Goal: Task Accomplishment & Management: Use online tool/utility

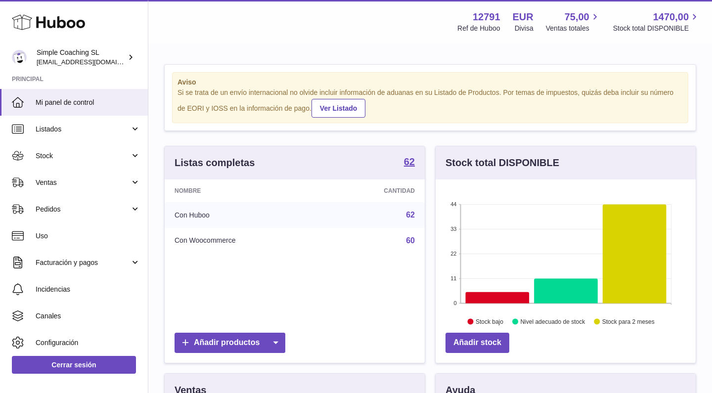
scroll to position [154, 260]
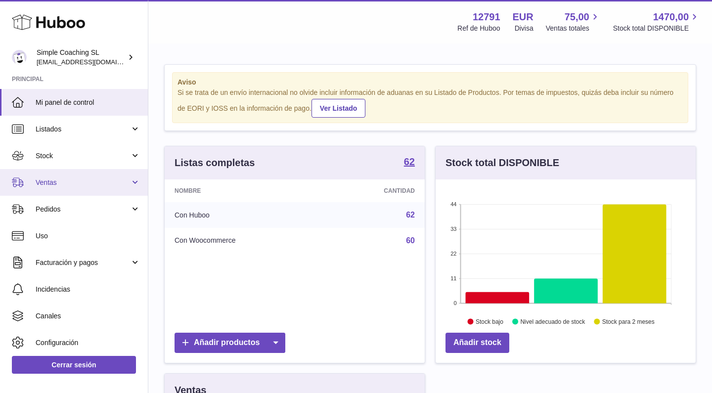
click at [67, 185] on span "Ventas" at bounding box center [83, 182] width 95 height 9
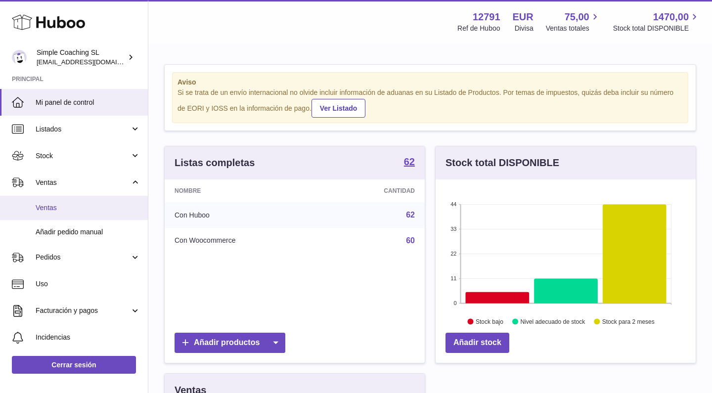
click at [69, 206] on span "Ventas" at bounding box center [88, 207] width 105 height 9
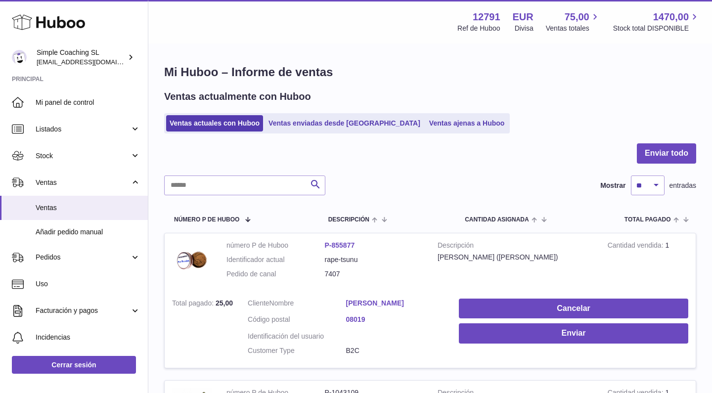
scroll to position [27, 0]
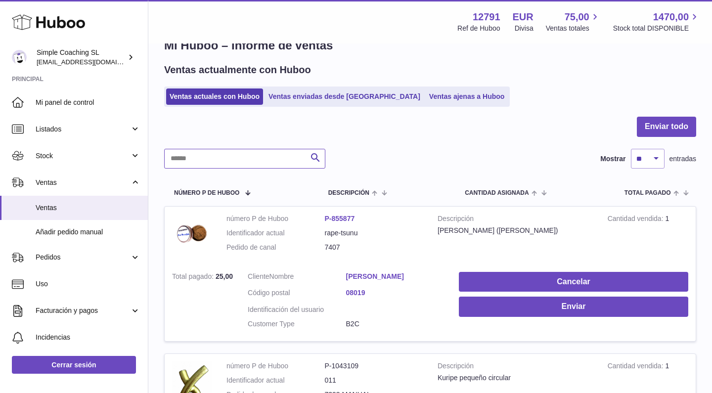
click at [207, 158] on input "text" at bounding box center [244, 159] width 161 height 20
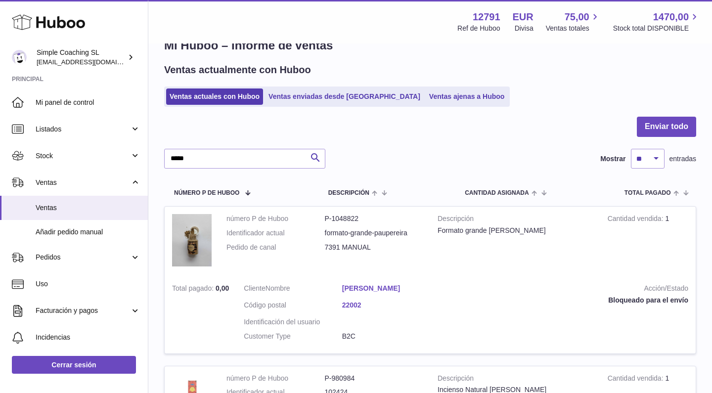
drag, startPoint x: 207, startPoint y: 158, endPoint x: 361, endPoint y: 286, distance: 200.2
click at [361, 286] on link "[PERSON_NAME]" at bounding box center [391, 288] width 98 height 9
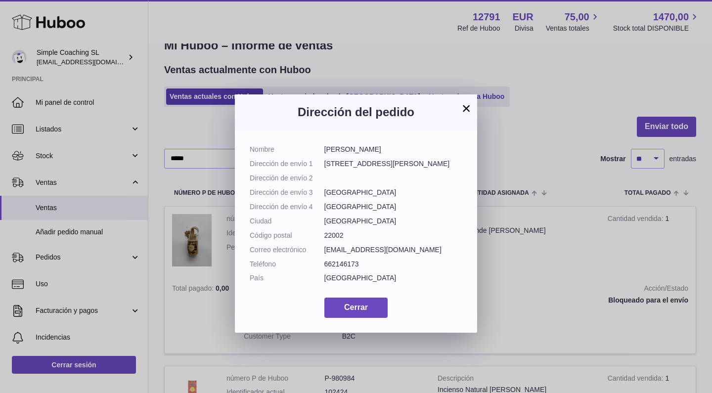
click at [567, 234] on div "× Dirección del pedido Nombre [PERSON_NAME] Dirección de envío 1 [STREET_ADDRES…" at bounding box center [356, 211] width 712 height 393
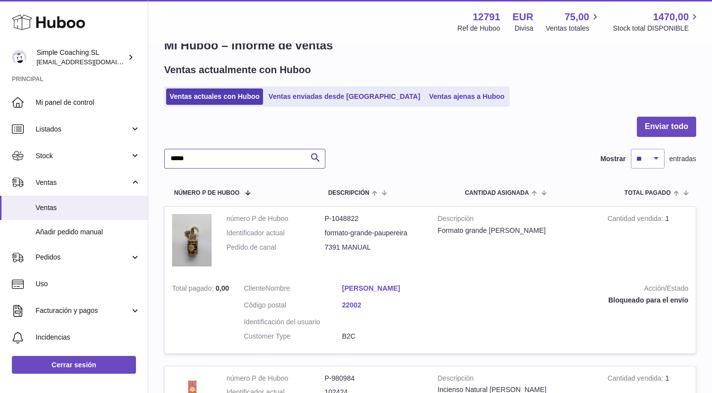
click at [252, 155] on input "*****" at bounding box center [244, 159] width 161 height 20
type input "*"
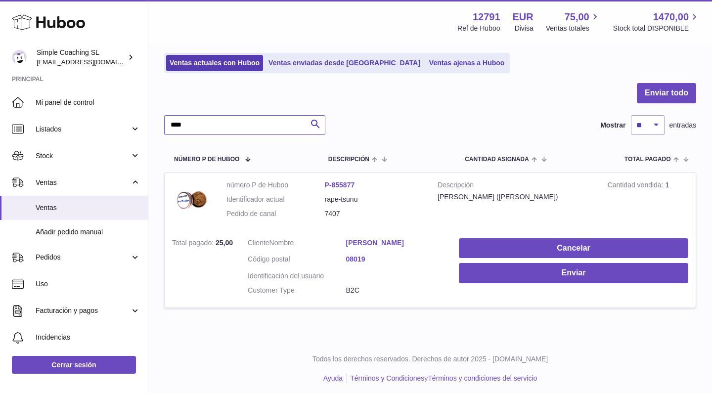
scroll to position [60, 0]
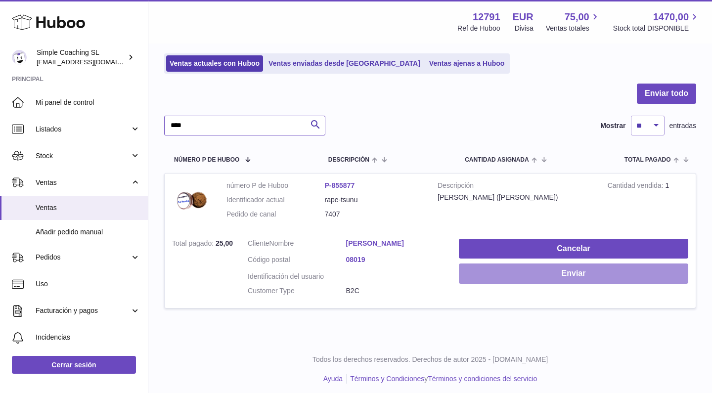
type input "****"
click at [500, 273] on button "Enviar" at bounding box center [574, 274] width 230 height 20
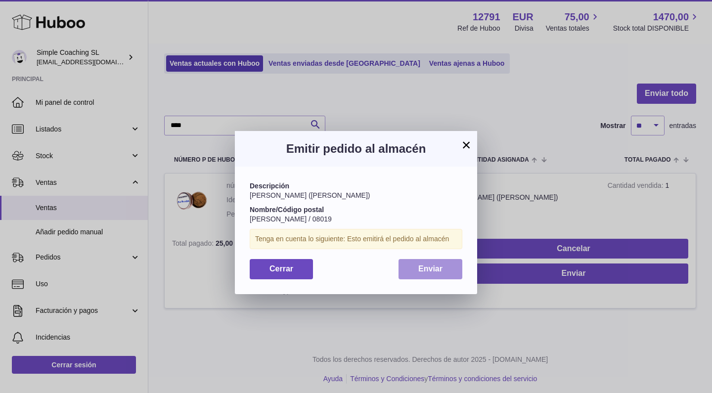
click at [433, 269] on span "Enviar" at bounding box center [431, 269] width 24 height 8
